Goal: Book appointment/travel/reservation

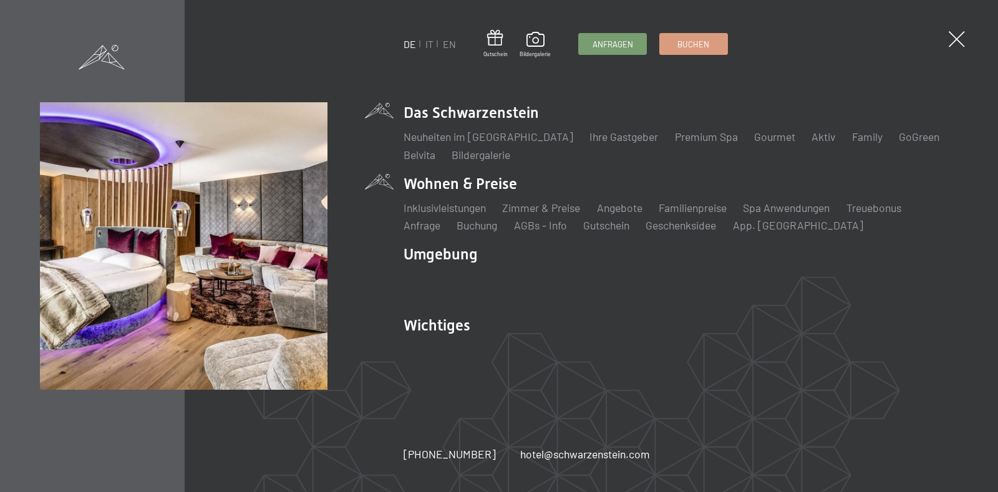
click at [622, 196] on div "Inklusivleistungen Zimmer & Preise Liste Angebote Liste Familienpreise Spa Anwe…" at bounding box center [680, 214] width 554 height 39
click at [620, 216] on ul "Inklusivleistungen Zimmer & Preise Liste Angebote Liste Familienpreise Spa Anwe…" at bounding box center [680, 216] width 554 height 33
click at [629, 208] on link "Angebote" at bounding box center [620, 208] width 46 height 14
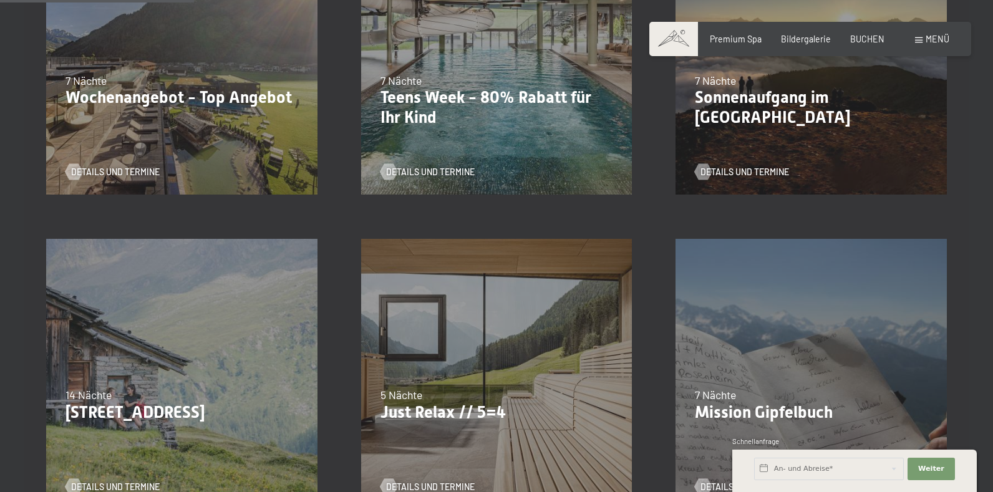
scroll to position [861, 0]
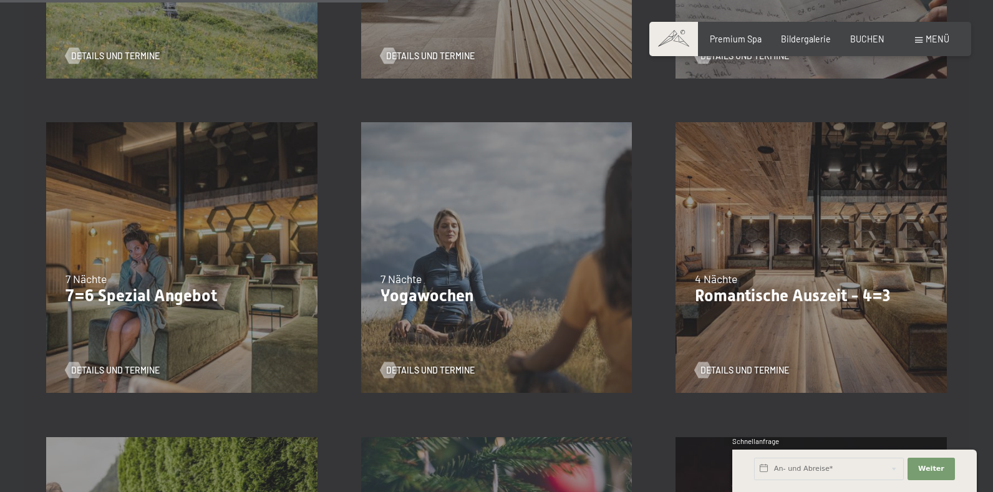
click at [123, 331] on div "04.10.–26.10.2025 01.11.–21.12.2025 10.01.–01.02.2026 07.03.–29.03.2026 16.05.–…" at bounding box center [181, 257] width 315 height 315
click at [102, 370] on span "Details und Termine" at bounding box center [128, 370] width 89 height 12
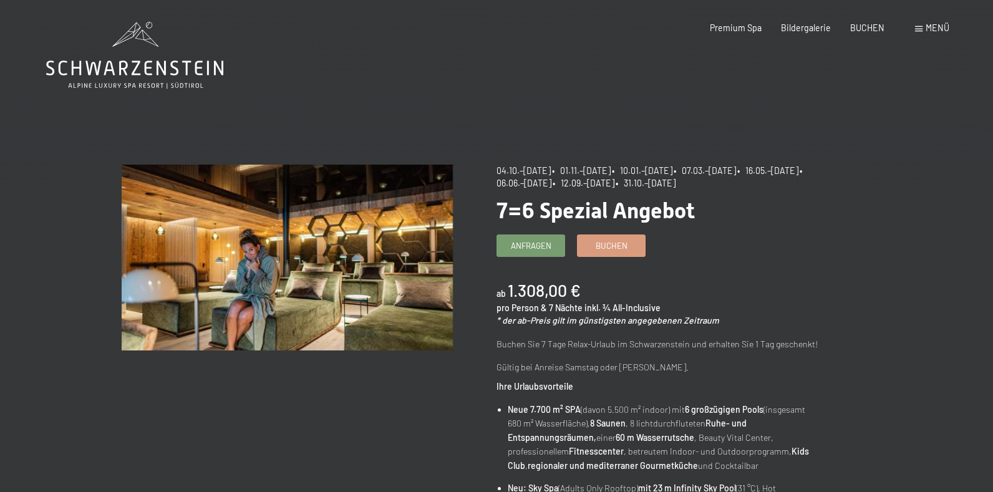
scroll to position [430, 0]
